Goal: Task Accomplishment & Management: Complete application form

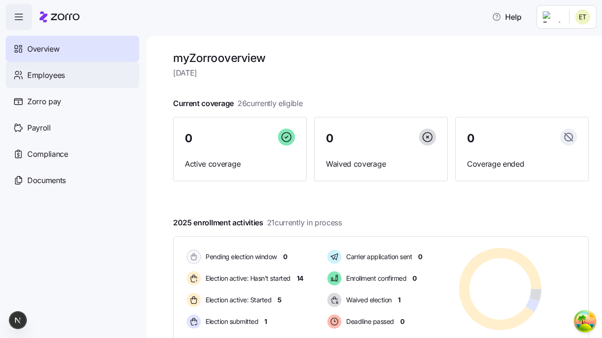
click at [46, 75] on span "Employees" at bounding box center [46, 76] width 38 height 12
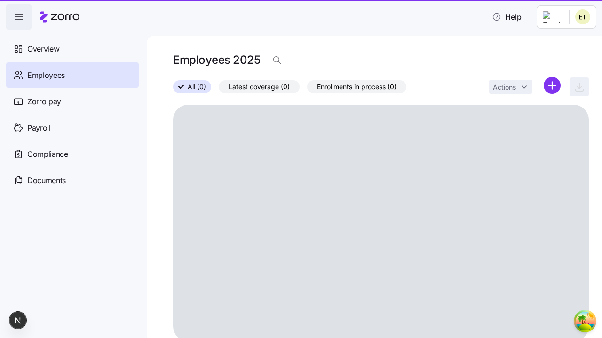
click at [552, 86] on html "Help Overview Employees Zorro pay Payroll Compliance Documents Employees 2025 A…" at bounding box center [301, 166] width 602 height 333
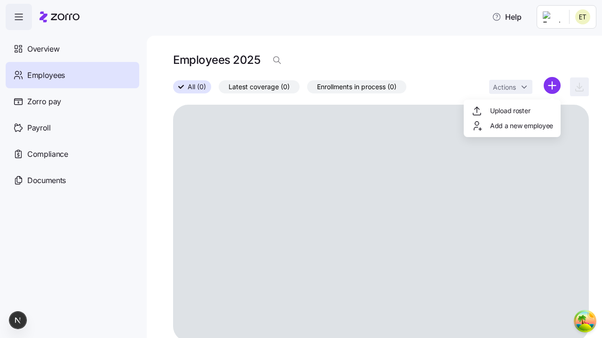
click at [511, 126] on span "Add a new employee" at bounding box center [521, 125] width 63 height 9
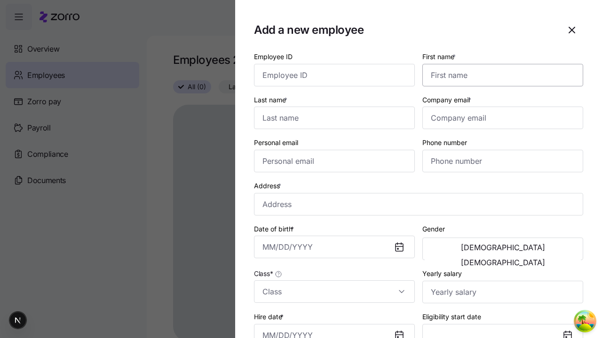
click at [499, 64] on input "First name *" at bounding box center [502, 75] width 161 height 23
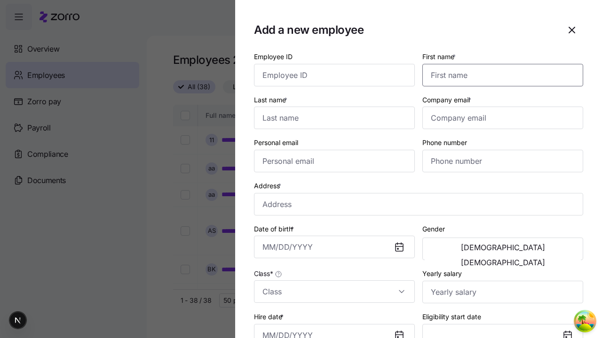
scroll to position [60, 0]
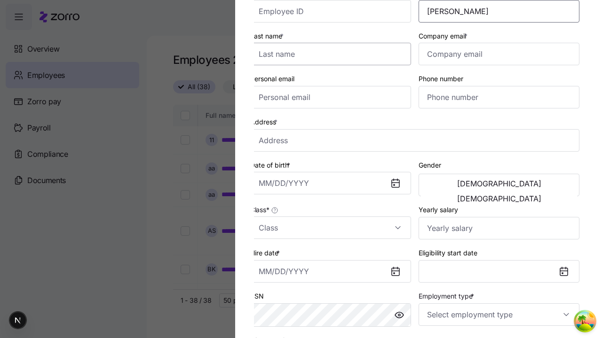
type input "[PERSON_NAME]"
click at [334, 54] on input "Last name *" at bounding box center [330, 54] width 161 height 23
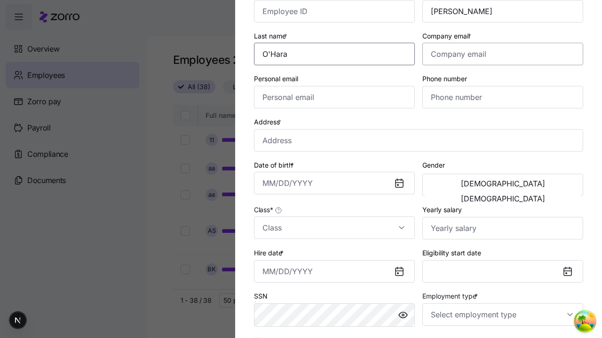
type input "O'Hara"
click at [502, 54] on input "Company email *" at bounding box center [502, 54] width 161 height 23
type input "[EMAIL_ADDRESS][DOMAIN_NAME]"
click at [334, 97] on input "Personal email" at bounding box center [334, 97] width 161 height 23
type input "[EMAIL_ADDRESS][DOMAIN_NAME]"
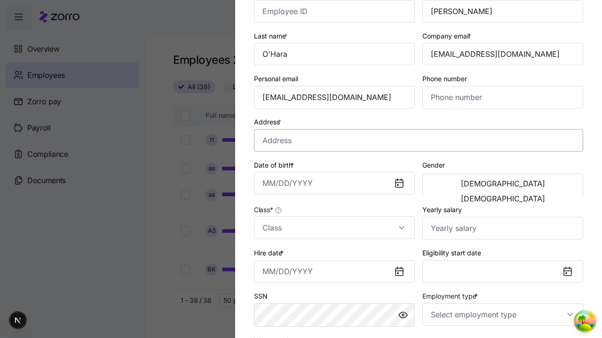
click at [418, 140] on input "Address *" at bounding box center [418, 140] width 329 height 23
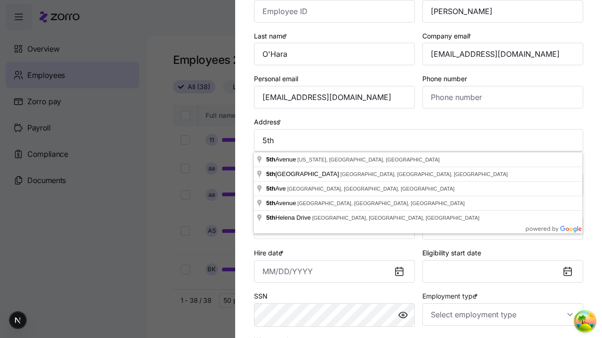
click at [334, 183] on input "Date of birth *" at bounding box center [334, 183] width 161 height 23
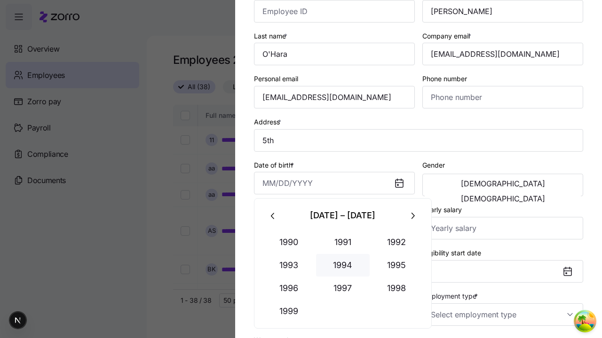
click at [342, 265] on button "1994" at bounding box center [343, 265] width 54 height 23
type input "[GEOGRAPHIC_DATA][US_STATE], [GEOGRAPHIC_DATA], [GEOGRAPHIC_DATA]"
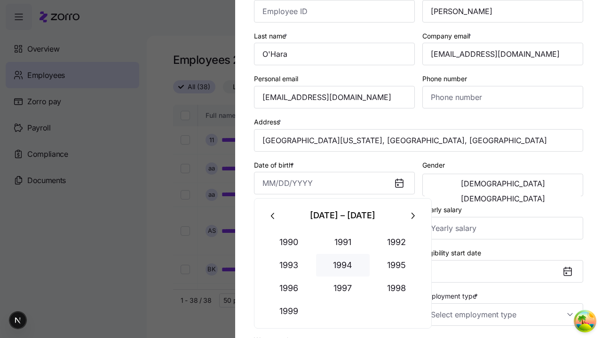
type input "[DATE]"
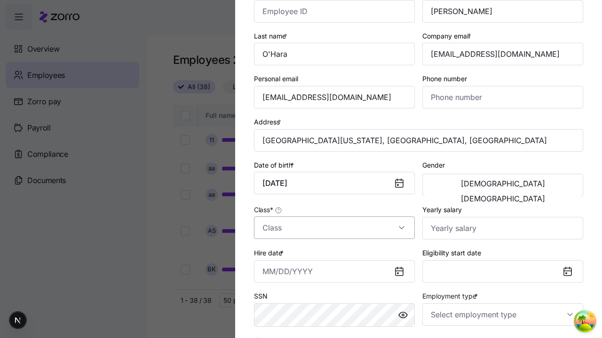
click at [463, 185] on span "[DEMOGRAPHIC_DATA]" at bounding box center [503, 184] width 84 height 8
click at [334, 228] on input "Class *" at bounding box center [334, 228] width 161 height 23
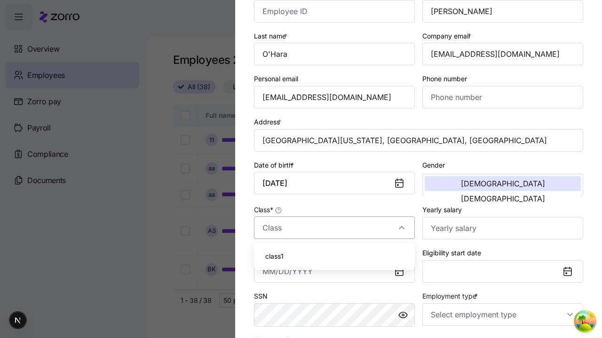
click at [334, 257] on div "class1" at bounding box center [334, 257] width 153 height 20
type input "class1"
click at [334, 271] on input "Hire date *" at bounding box center [334, 271] width 161 height 23
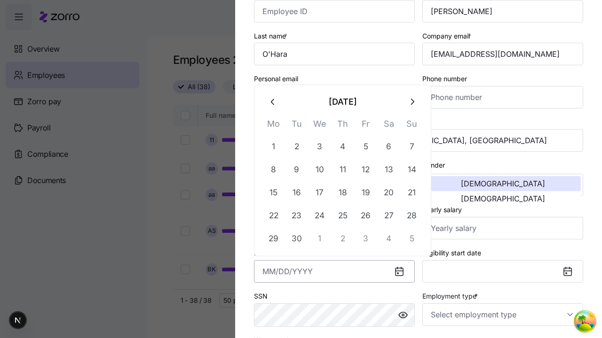
click at [365, 193] on button "19" at bounding box center [365, 192] width 23 height 23
type input "[DATE]"
click at [502, 314] on input "Employment type *" at bounding box center [502, 315] width 161 height 23
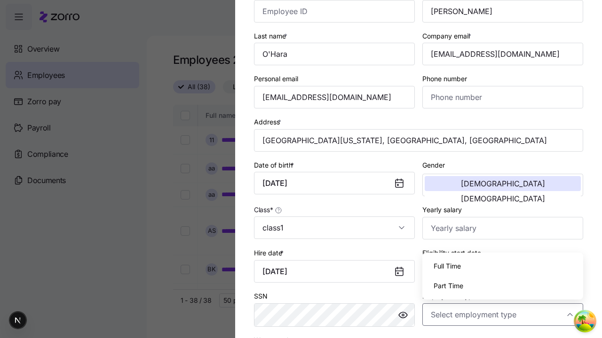
click at [502, 266] on div "Full Time" at bounding box center [502, 267] width 153 height 20
type input "Full Time"
click at [0, 0] on div "Salary" at bounding box center [0, 0] width 0 height 0
type input "Salary"
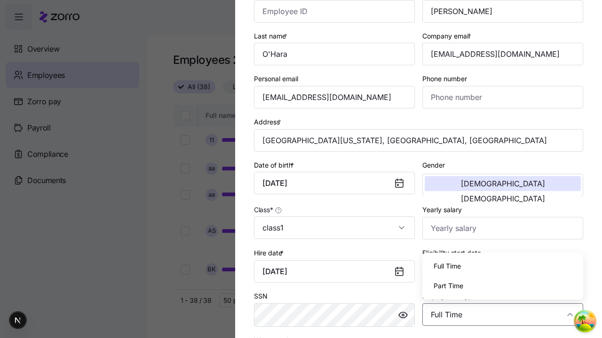
scroll to position [191, 0]
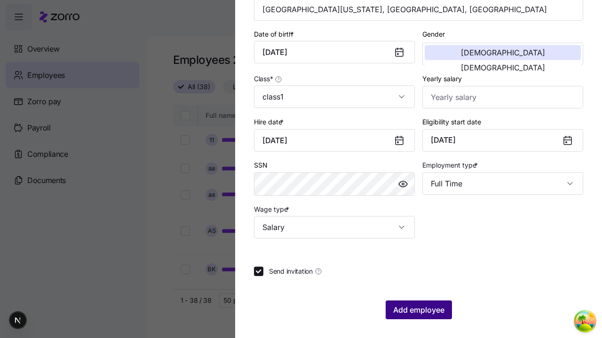
click at [418, 310] on span "Add employee" at bounding box center [418, 310] width 51 height 11
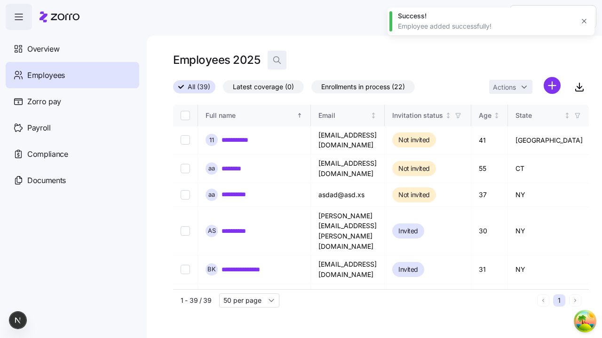
click at [276, 60] on icon "button" at bounding box center [276, 59] width 9 height 9
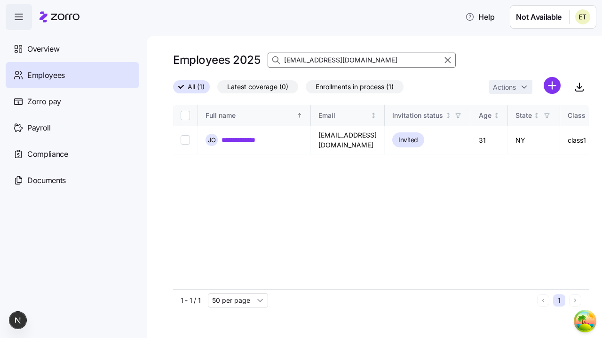
type input "[EMAIL_ADDRESS][DOMAIN_NAME]"
click at [246, 138] on link "**********" at bounding box center [246, 139] width 50 height 9
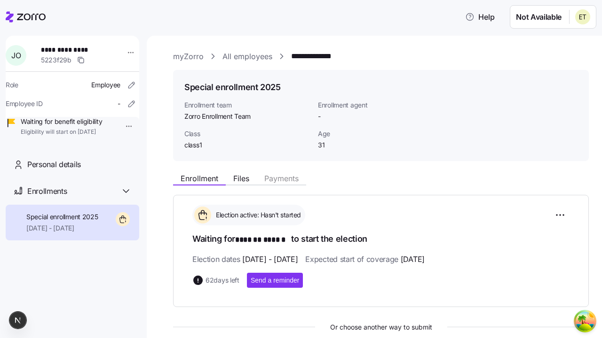
click at [121, 126] on html "**********" at bounding box center [301, 166] width 602 height 333
click at [161, 148] on div "Terminate employee" at bounding box center [152, 147] width 63 height 10
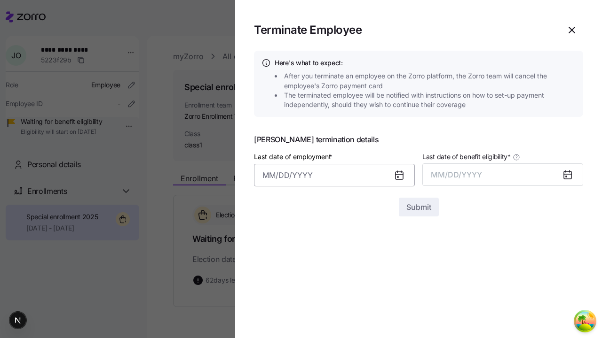
click at [334, 172] on input "Last date of employment *" at bounding box center [334, 175] width 161 height 23
type input "[DATE]"
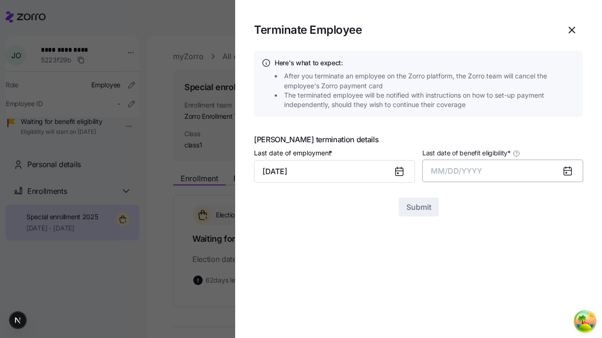
click at [502, 171] on button "MM/DD/YYYY" at bounding box center [502, 171] width 161 height 23
